Goal: Task Accomplishment & Management: Complete application form

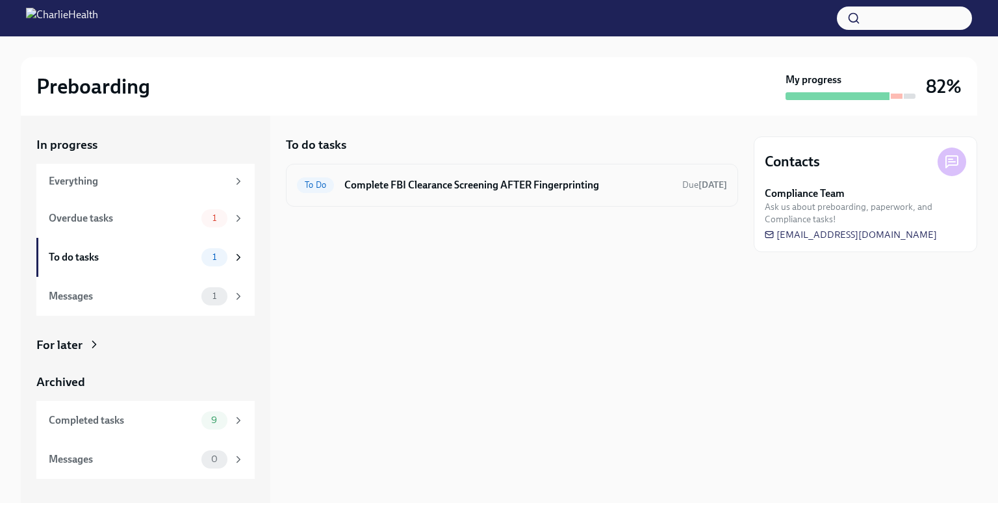
click at [330, 194] on div "To Do Complete FBI Clearance Screening AFTER Fingerprinting Due [DATE]" at bounding box center [512, 185] width 430 height 21
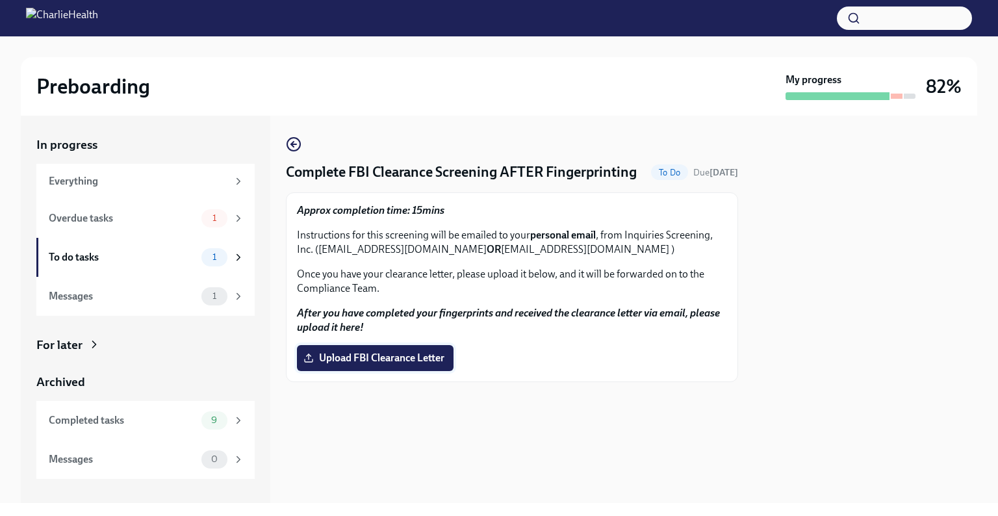
click at [438, 364] on span "Upload FBI Clearance Letter" at bounding box center [375, 357] width 138 height 13
click at [0, 0] on input "Upload FBI Clearance Letter" at bounding box center [0, 0] width 0 height 0
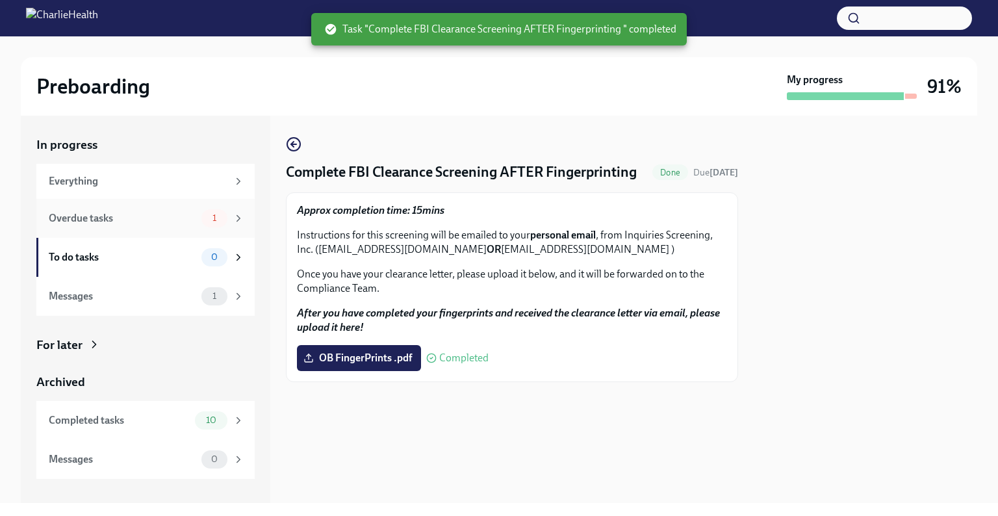
click at [142, 214] on div "Overdue tasks" at bounding box center [122, 218] width 147 height 14
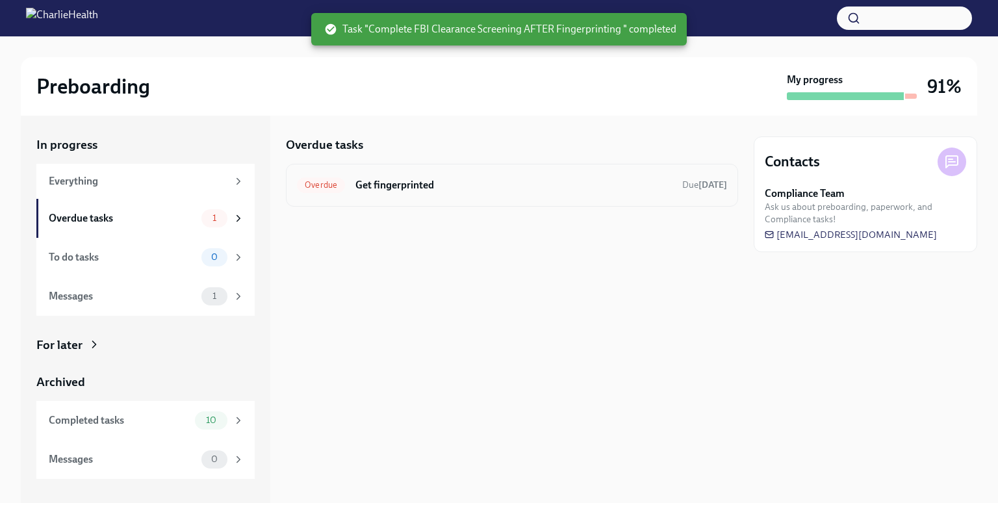
click at [394, 196] on div "Overdue Get fingerprinted Due [DATE]" at bounding box center [512, 185] width 452 height 43
click at [405, 184] on h6 "Get fingerprinted" at bounding box center [513, 185] width 316 height 14
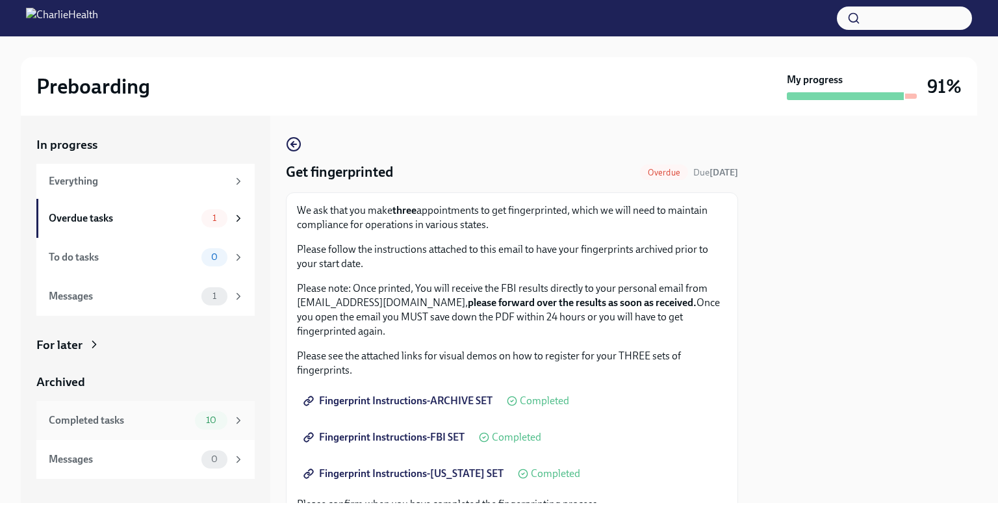
click at [171, 412] on div "Completed tasks 10" at bounding box center [147, 420] width 196 height 18
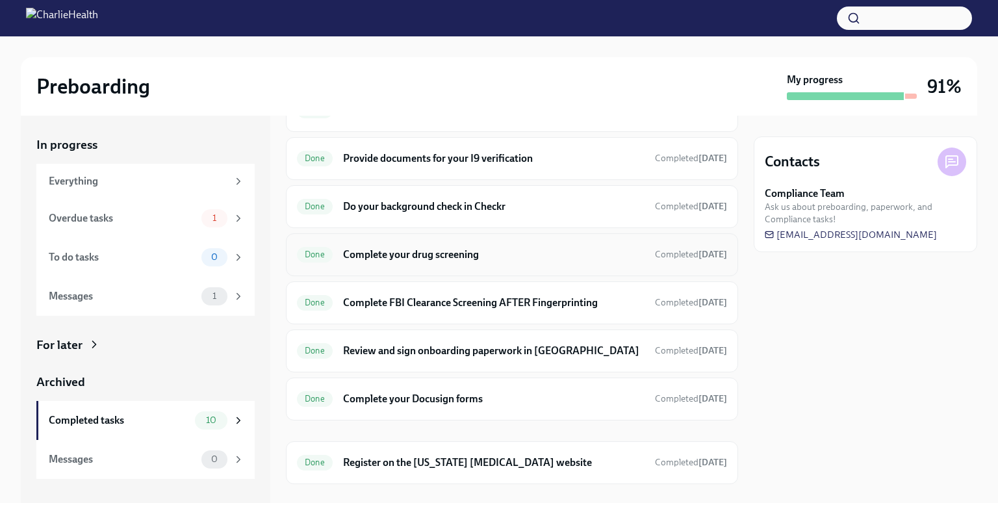
scroll to position [206, 0]
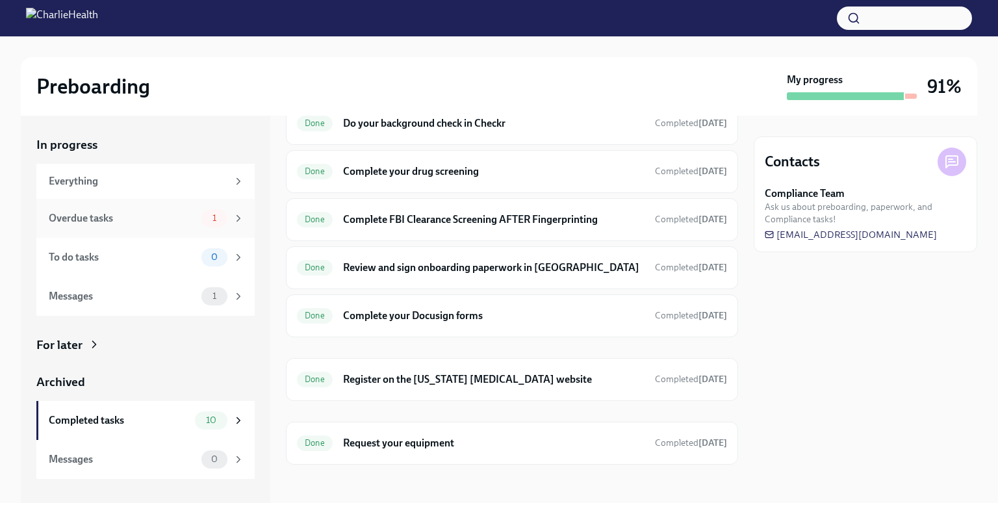
click at [120, 229] on div "Overdue tasks 1" at bounding box center [145, 218] width 218 height 39
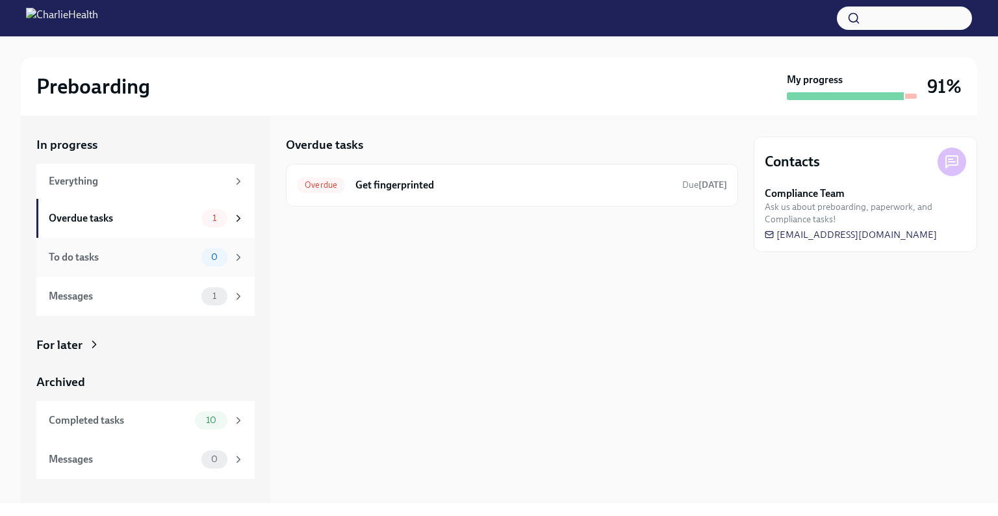
click at [151, 246] on div "To do tasks 0" at bounding box center [145, 257] width 218 height 39
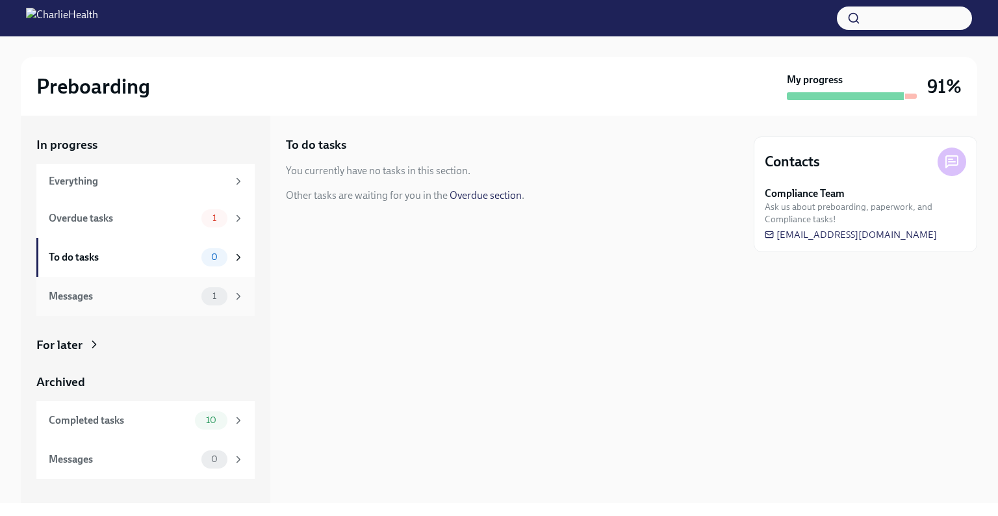
click at [164, 291] on div "Messages" at bounding box center [122, 296] width 147 height 14
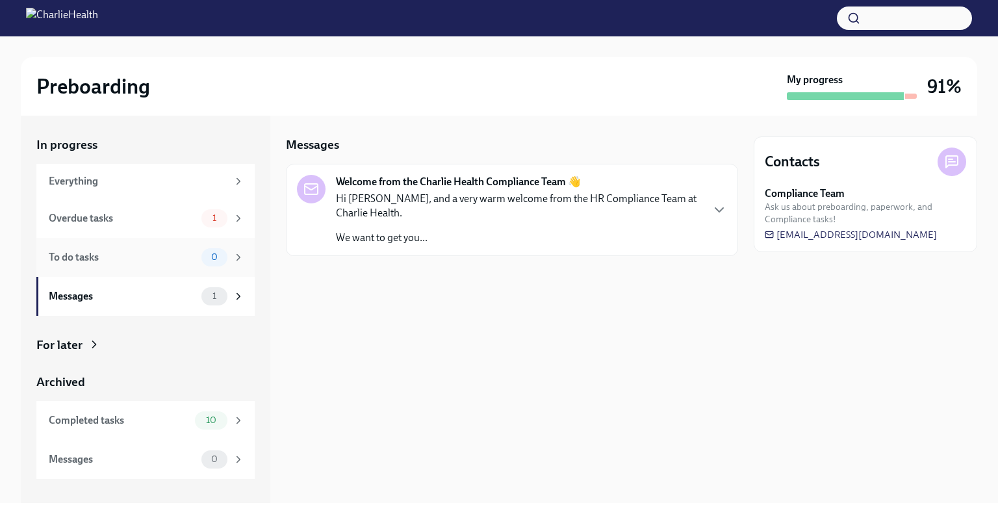
click at [162, 266] on div "To do tasks 0" at bounding box center [145, 257] width 218 height 39
